Goal: Information Seeking & Learning: Check status

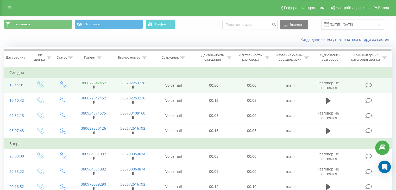
click at [104, 84] on link "380672642452" at bounding box center [93, 82] width 25 height 5
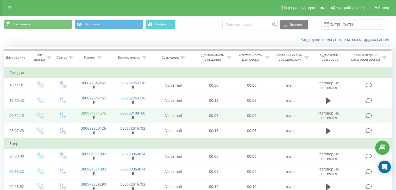
click at [97, 113] on link "380934571575" at bounding box center [93, 113] width 25 height 5
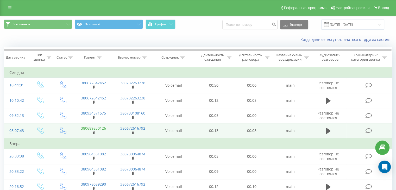
click at [101, 127] on link "380689830126" at bounding box center [93, 128] width 25 height 5
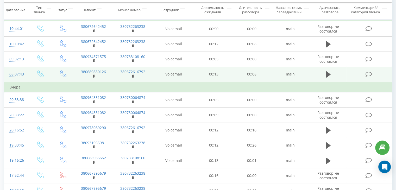
scroll to position [78, 0]
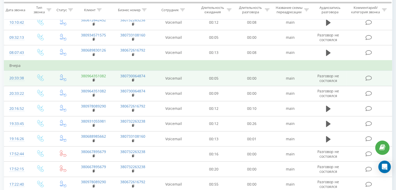
click at [104, 75] on link "380964351082" at bounding box center [93, 75] width 25 height 5
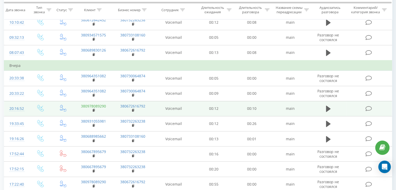
click at [103, 105] on link "380978089290" at bounding box center [93, 106] width 25 height 5
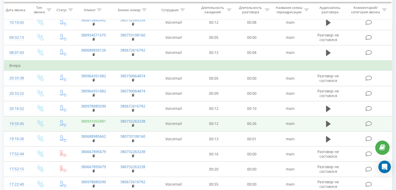
click at [105, 121] on link "380931055981" at bounding box center [93, 121] width 25 height 5
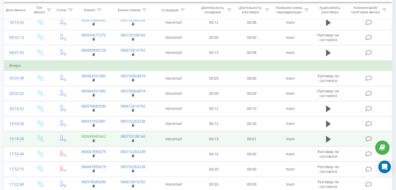
click at [104, 135] on link "380688985662" at bounding box center [93, 136] width 25 height 5
click at [99, 135] on link "380688985662" at bounding box center [93, 136] width 25 height 5
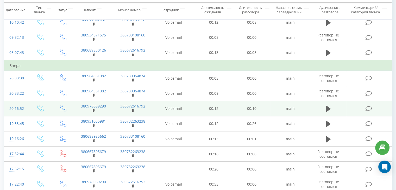
scroll to position [130, 0]
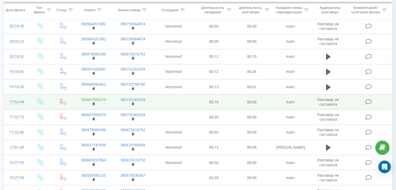
click at [102, 98] on link "380667895679" at bounding box center [93, 99] width 25 height 5
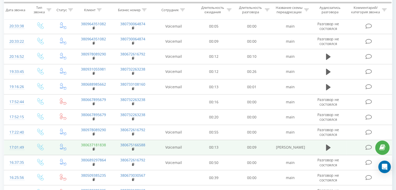
click at [101, 143] on link "380637181838" at bounding box center [93, 144] width 25 height 5
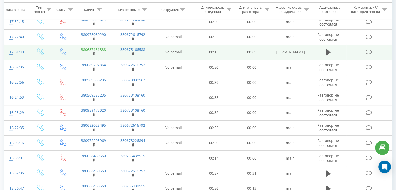
scroll to position [208, 0]
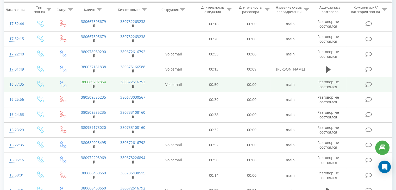
click at [98, 81] on link "380689297864" at bounding box center [93, 81] width 25 height 5
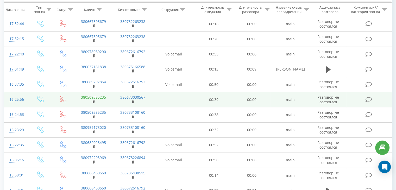
click at [102, 96] on link "380509385235" at bounding box center [93, 97] width 25 height 5
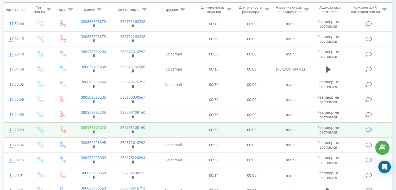
click at [101, 127] on link "380959173020" at bounding box center [93, 127] width 25 height 5
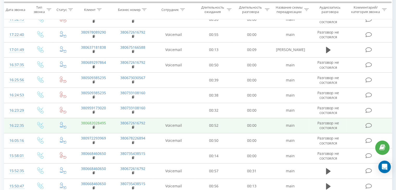
scroll to position [234, 0]
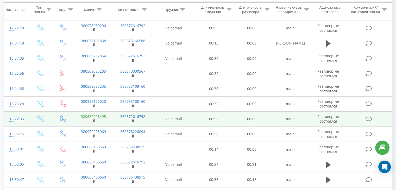
click at [101, 116] on link "380682028495" at bounding box center [93, 116] width 25 height 5
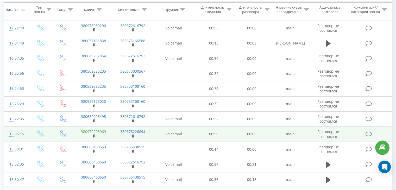
click at [102, 130] on link "380972293969" at bounding box center [93, 131] width 25 height 5
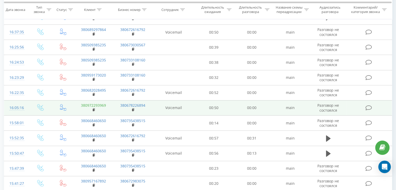
scroll to position [286, 0]
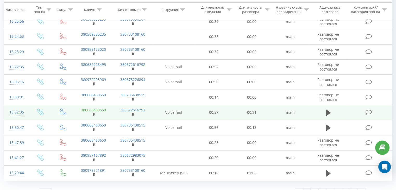
click at [100, 107] on link "380668460650" at bounding box center [93, 109] width 25 height 5
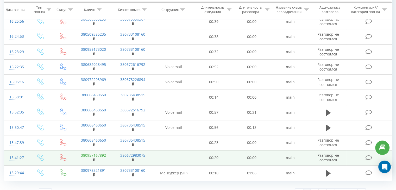
click at [100, 154] on link "380957167892" at bounding box center [93, 155] width 25 height 5
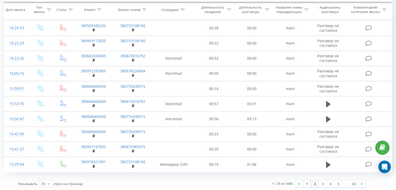
click at [315, 183] on link "2" at bounding box center [315, 183] width 8 height 7
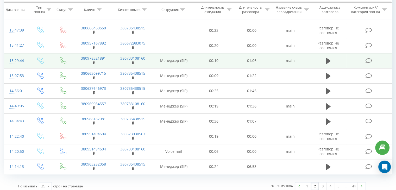
scroll to position [284, 0]
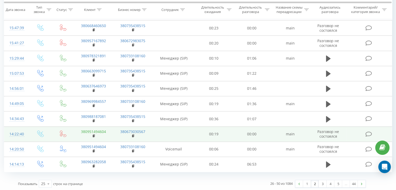
click at [98, 131] on link "380951494604" at bounding box center [93, 131] width 25 height 5
